Goal: Find specific page/section: Find specific page/section

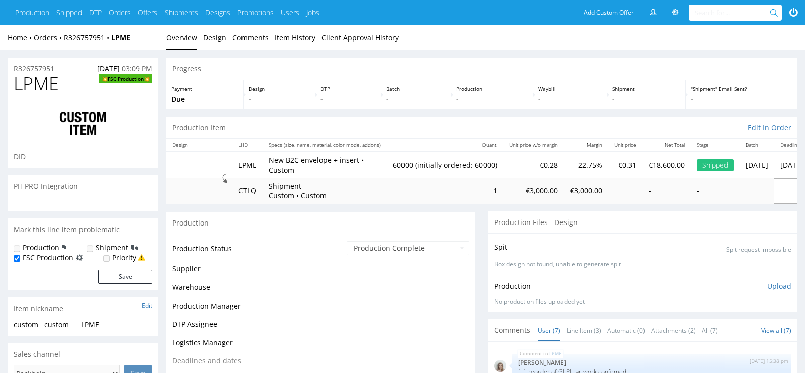
scroll to position [99, 0]
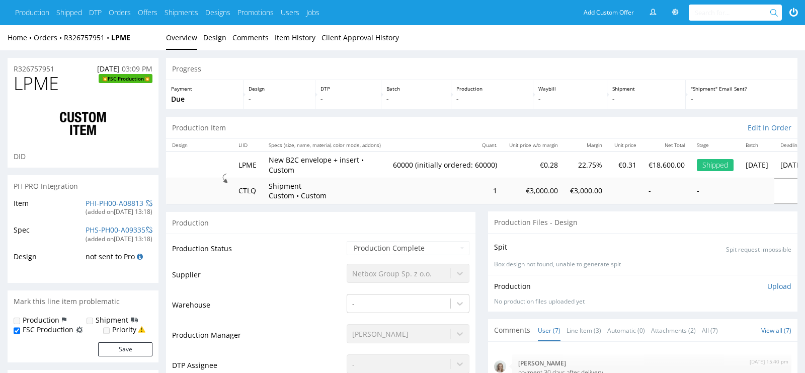
click at [41, 87] on span "LPME" at bounding box center [36, 83] width 45 height 20
copy span "LPME"
click at [25, 83] on span "LPME" at bounding box center [36, 83] width 45 height 20
click at [24, 84] on span "LPME" at bounding box center [36, 83] width 45 height 20
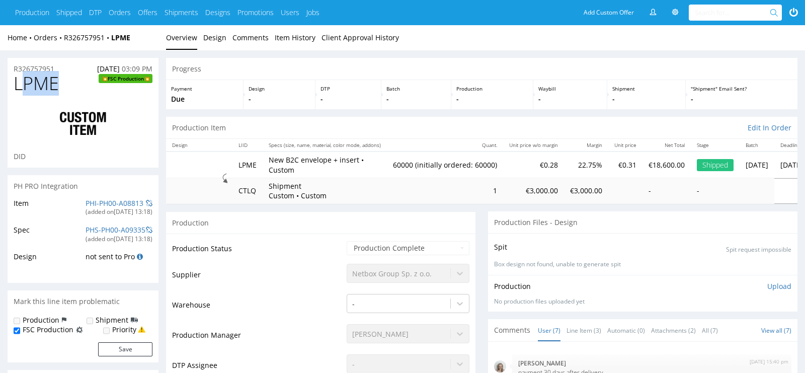
click at [26, 85] on span "LPME" at bounding box center [36, 83] width 45 height 20
